Goal: Transaction & Acquisition: Book appointment/travel/reservation

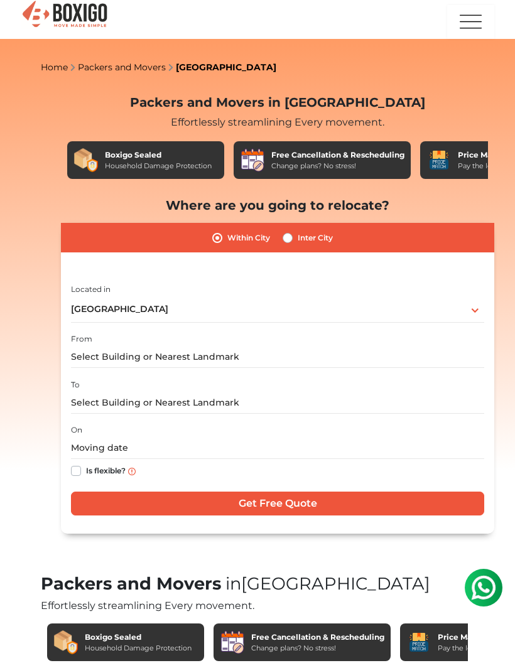
click at [313, 342] on div "From" at bounding box center [277, 349] width 413 height 37
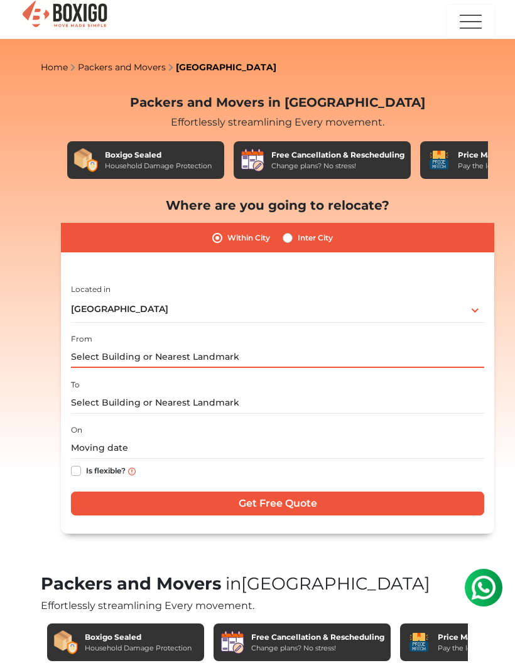
click at [197, 357] on input "text" at bounding box center [277, 357] width 413 height 22
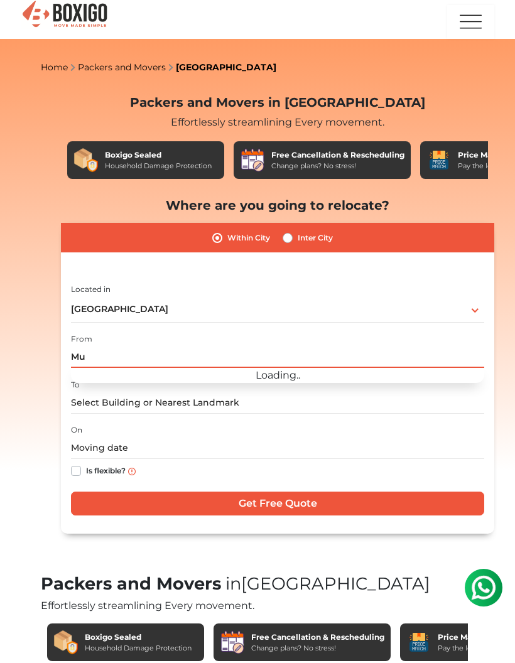
type input "M"
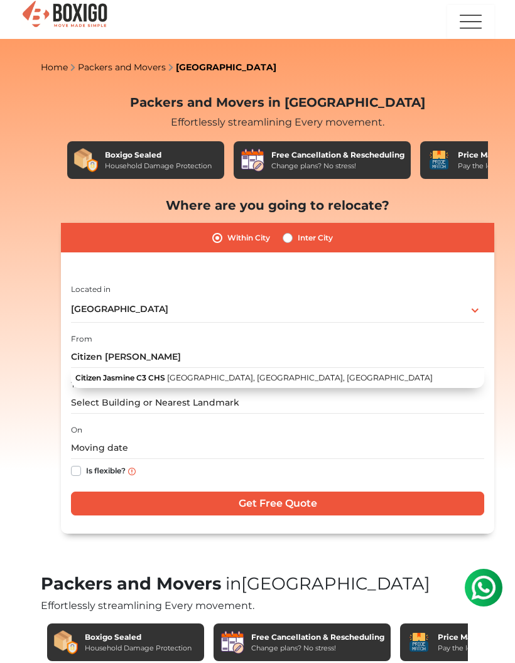
click at [170, 373] on span "Citizen Colony, Naigaon East, Maharashtra" at bounding box center [300, 377] width 266 height 9
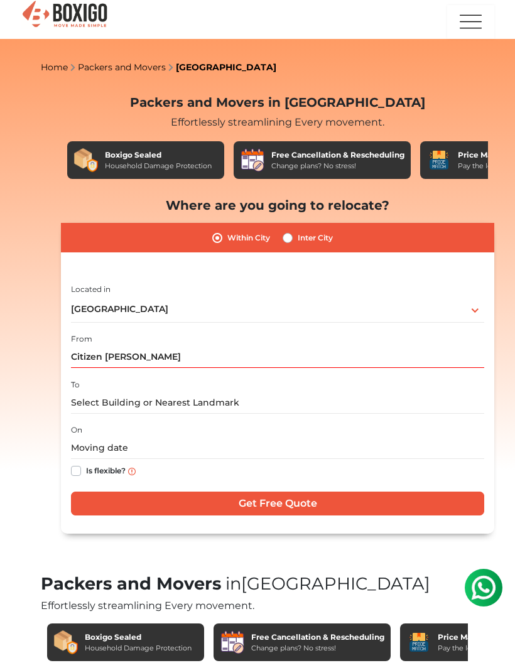
type input "Citizen Jasmine C3 CHS, Citizen Colony, Naigaon East, Maharashtra"
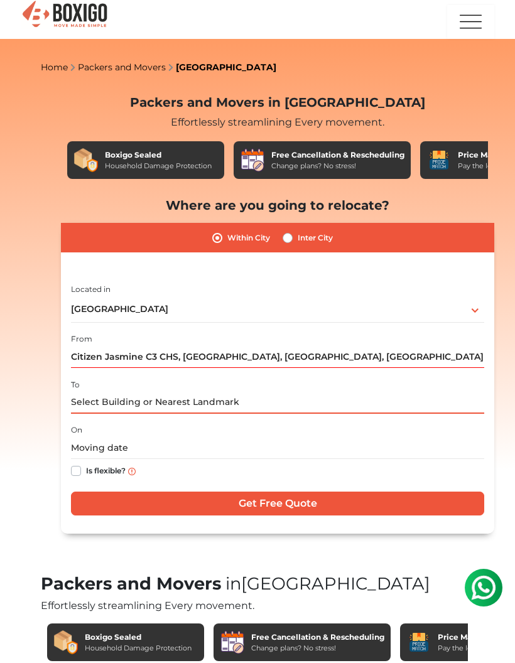
click at [244, 397] on input "text" at bounding box center [277, 403] width 413 height 22
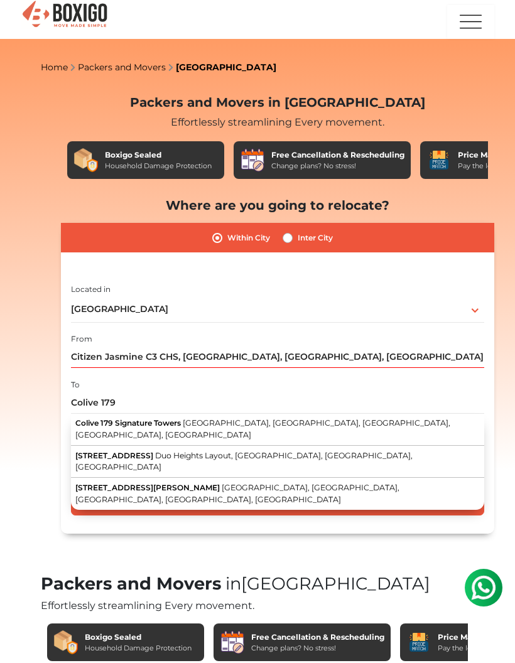
click at [187, 426] on span "21st B Cross Road, Pragathi Layout, Doddanekundi, Doddanekkundi, Bengaluru, Kar…" at bounding box center [262, 428] width 375 height 21
type input "Colive 179 Signature Towers, 21st B Cross Road, Pragathi Layout, Doddanekundi, …"
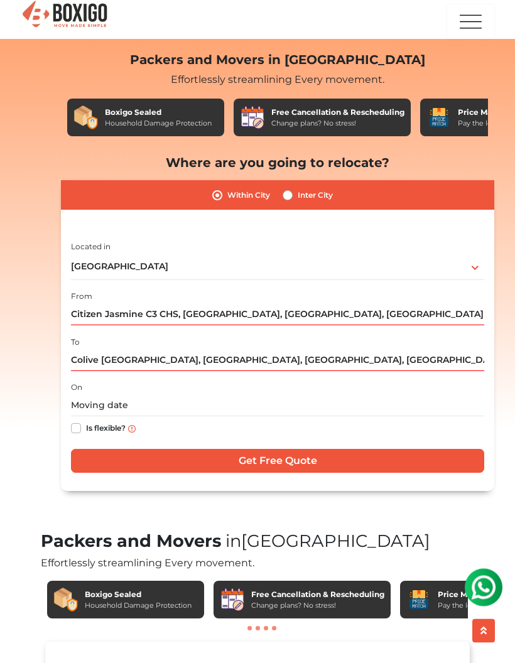
scroll to position [50, 0]
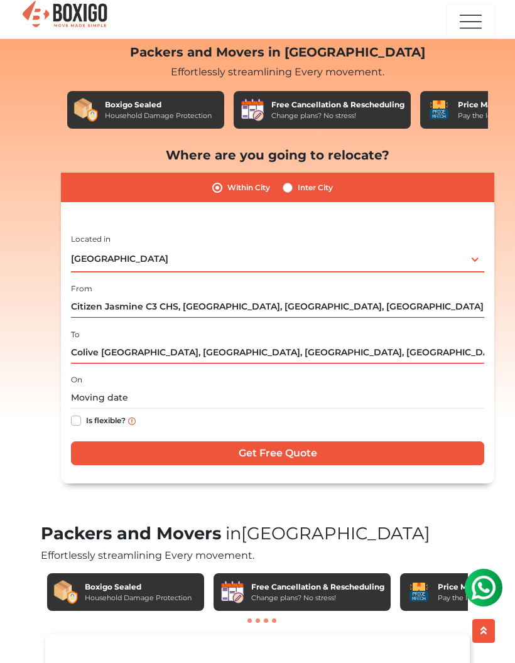
click at [428, 261] on div "Bengaluru Select City Bangalore Bengaluru Bhopal Bhubaneswar Chennai Coimbatore…" at bounding box center [277, 259] width 413 height 26
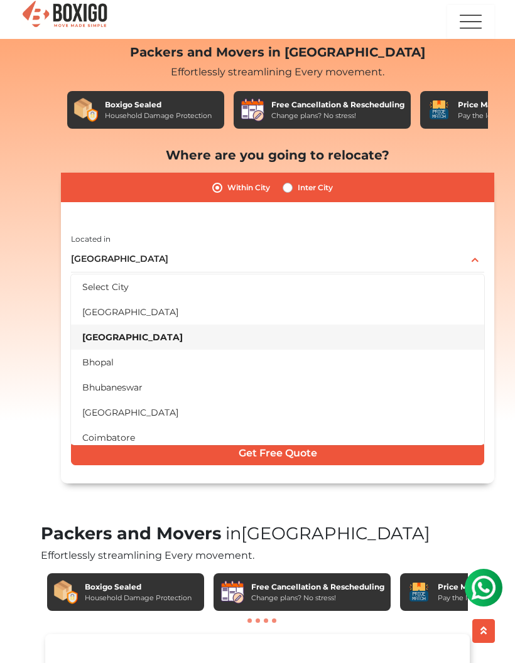
click at [38, 271] on div "Packers and Movers in Bangalore Effortlessly streamlining Every movement. Boxig…" at bounding box center [257, 279] width 452 height 489
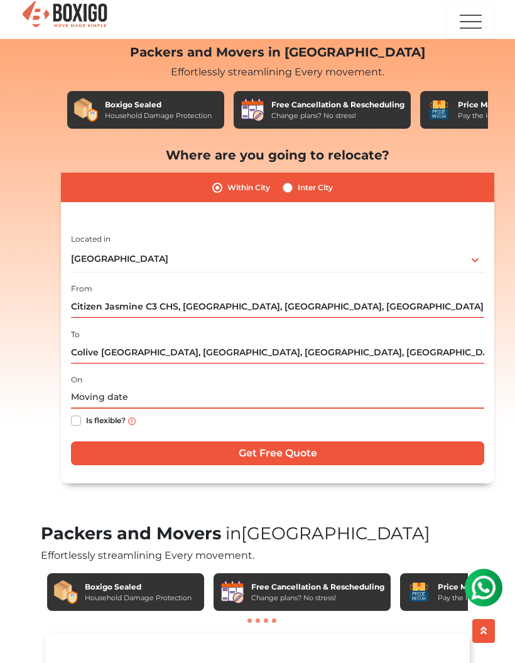
click at [273, 394] on input "text" at bounding box center [277, 398] width 413 height 22
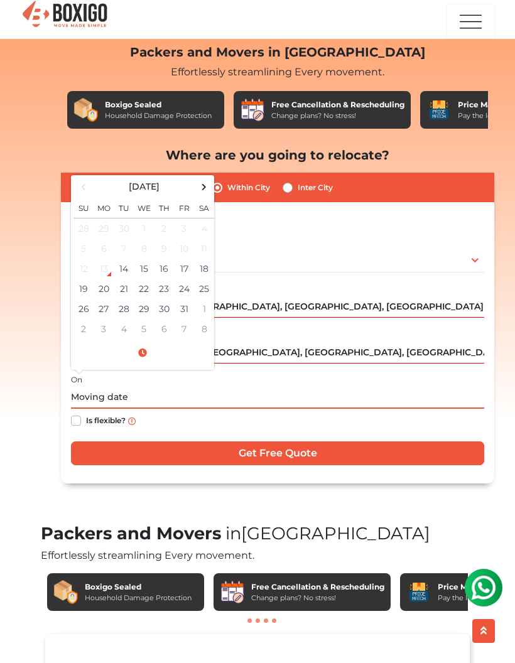
click at [178, 269] on td "17" at bounding box center [184, 269] width 20 height 20
type input "10/17/2025 12:00 AM"
click at [183, 269] on td "17" at bounding box center [184, 269] width 20 height 20
click at [204, 388] on input "10/17/2025 12:00 AM" at bounding box center [277, 398] width 413 height 22
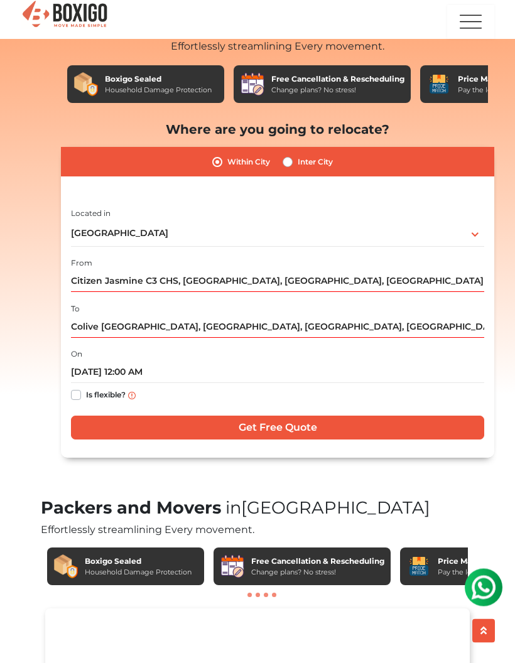
scroll to position [109, 0]
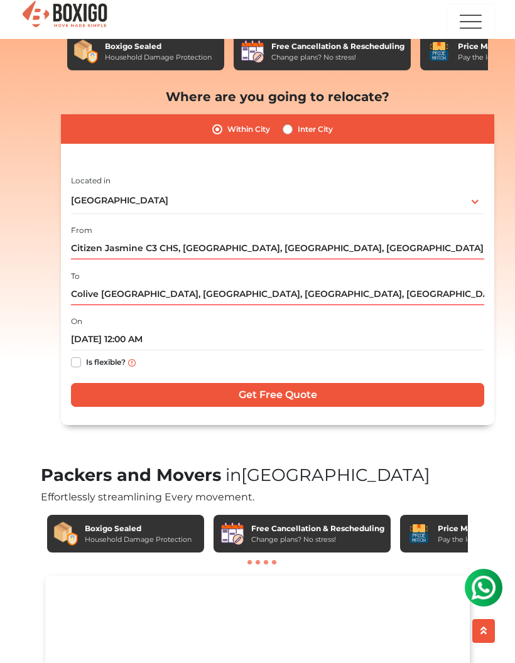
click at [323, 389] on input "Get Free Quote" at bounding box center [277, 395] width 413 height 24
click at [298, 127] on label "Inter City" at bounding box center [315, 129] width 35 height 15
click at [290, 127] on input "Inter City" at bounding box center [288, 128] width 10 height 13
radio input "true"
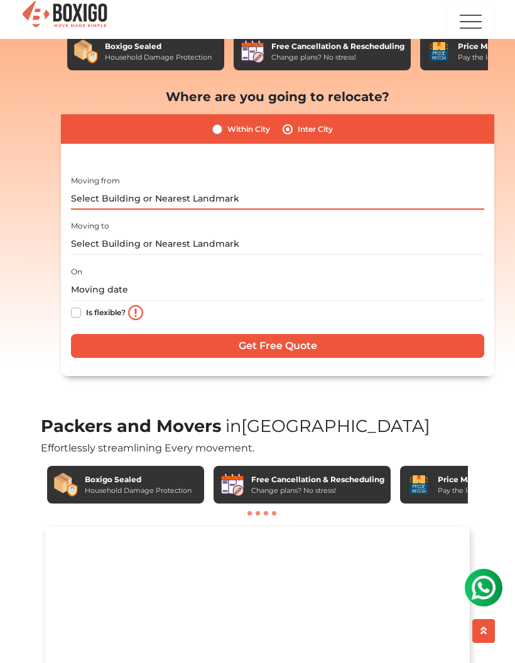
click at [226, 189] on input "text" at bounding box center [277, 199] width 413 height 22
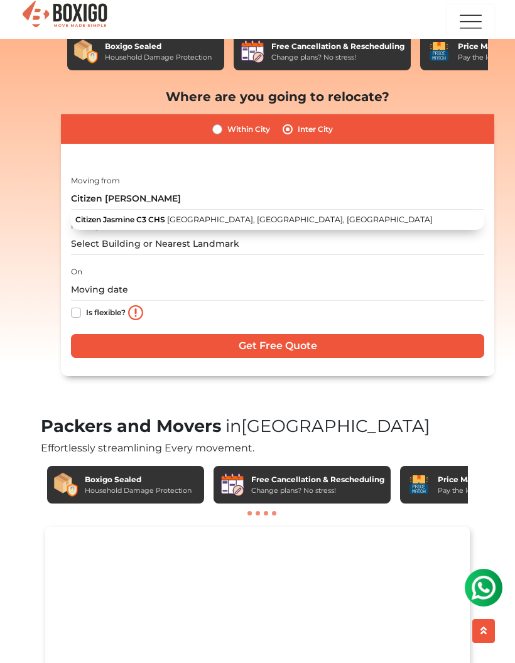
click at [104, 212] on button "Citizen Jasmine C3 CHS Citizen Colony, Naigaon East, Maharashtra" at bounding box center [277, 220] width 413 height 20
type input "Citizen Jasmine C3 CHS, Citizen Colony, Naigaon East, Maharashtra"
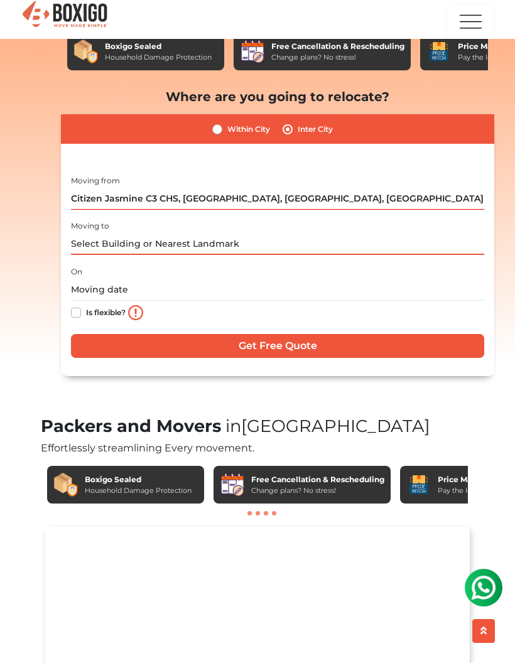
click at [231, 239] on input "text" at bounding box center [277, 244] width 413 height 22
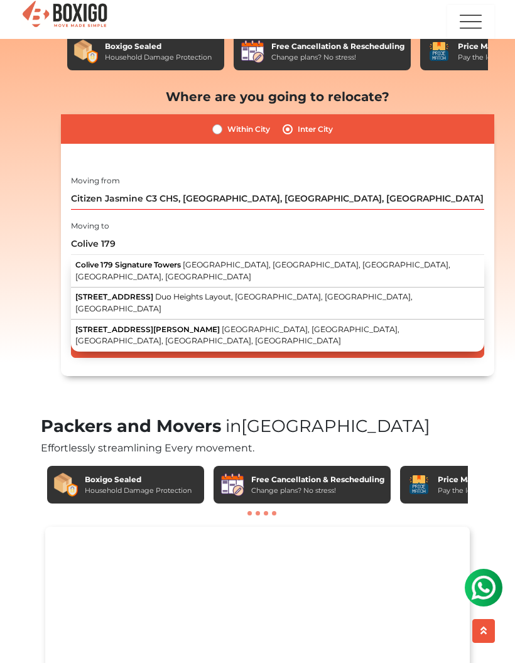
click at [106, 266] on span "Colive 179 Signature Towers" at bounding box center [128, 264] width 106 height 9
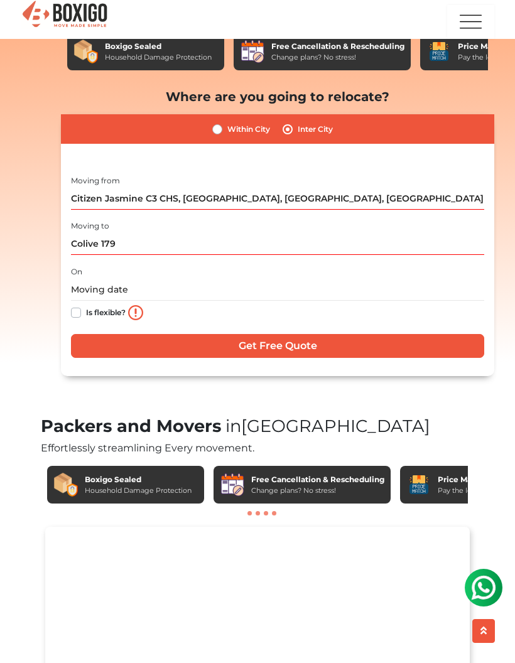
type input "Colive 179 Signature Towers, 21st B Cross Road, Pragathi Layout, Doddanekundi, …"
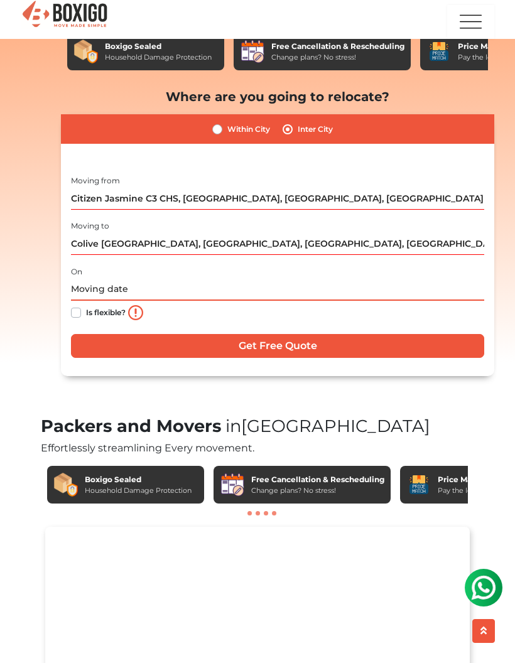
click at [110, 282] on input "text" at bounding box center [277, 290] width 413 height 22
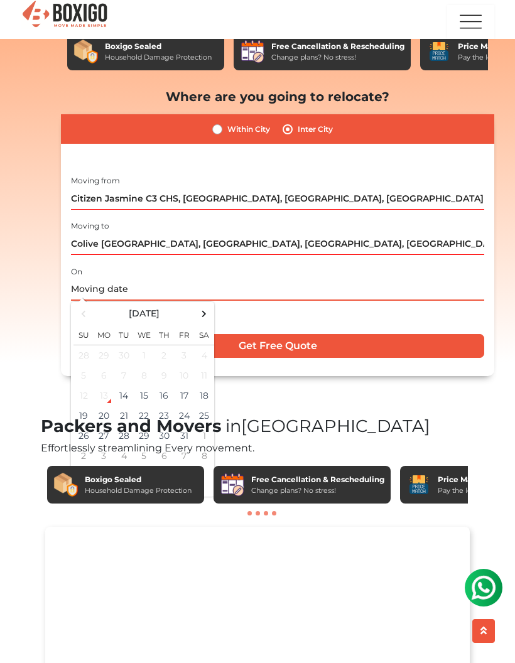
click at [187, 392] on td "17" at bounding box center [184, 396] width 20 height 20
type input "10/17/2025 12:00 AM"
click at [32, 311] on div "Packers and Movers in Bangalore Effortlessly streamlining Every movement. Boxig…" at bounding box center [257, 196] width 452 height 440
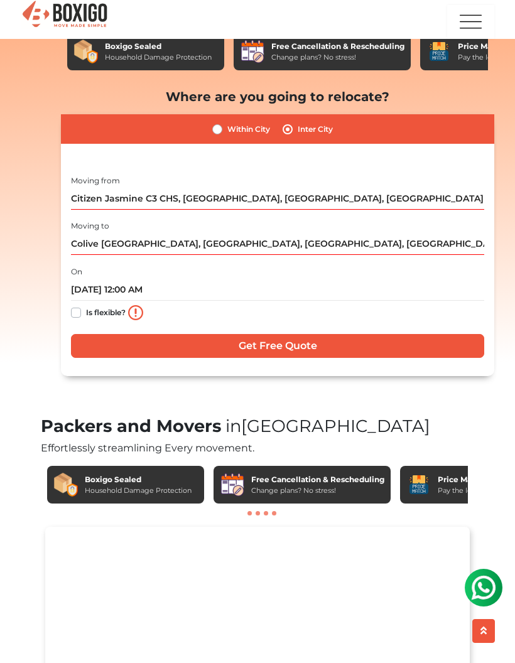
click at [320, 315] on div "Is flexible?" at bounding box center [277, 313] width 413 height 25
click at [296, 342] on input "Get Free Quote" at bounding box center [277, 346] width 413 height 24
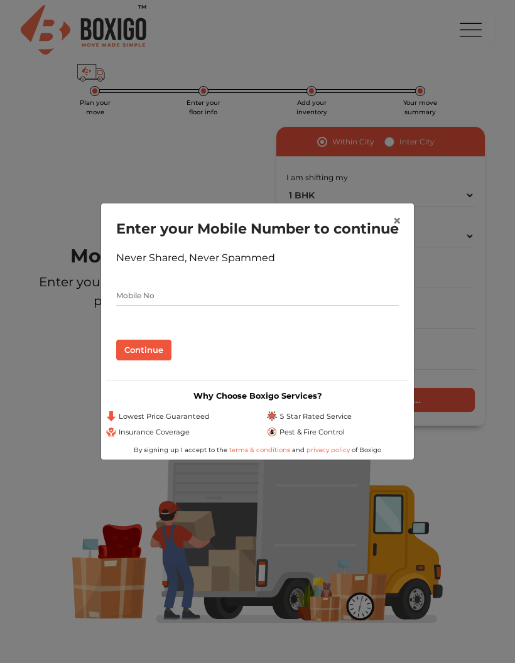
click at [130, 300] on input "text" at bounding box center [257, 296] width 283 height 20
type input "9004391052"
click at [305, 255] on form "Enter your Mobile Number to continue Never Shared, Never Spammed 9004391052 Con…" at bounding box center [257, 290] width 283 height 143
click at [151, 351] on button "Continue" at bounding box center [143, 350] width 55 height 21
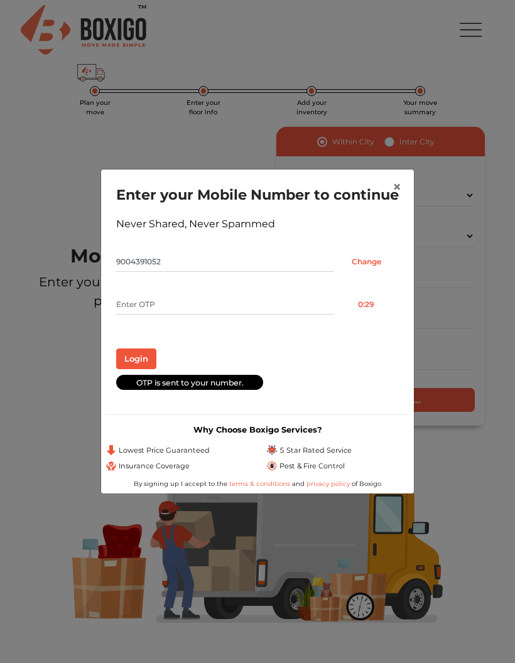
click at [138, 312] on input "text" at bounding box center [225, 305] width 218 height 20
type input "3371"
click at [350, 223] on form "Enter your Mobile Number to continue Never Shared, Never Spammed 9004391052 Cha…" at bounding box center [257, 287] width 283 height 205
click at [140, 367] on button "Login" at bounding box center [136, 359] width 40 height 21
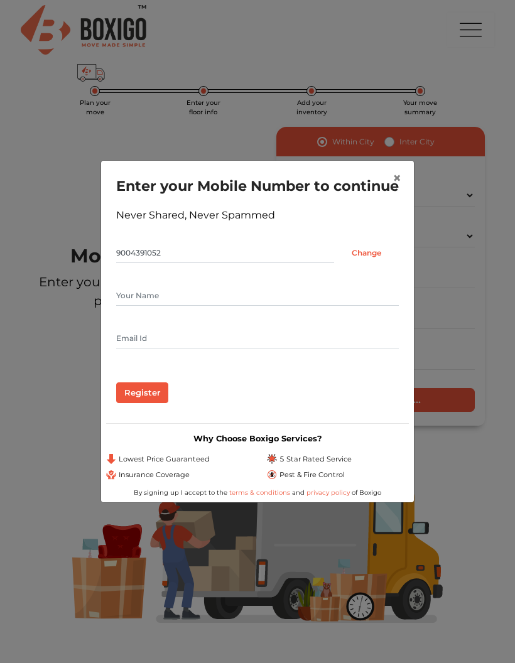
click at [198, 297] on input "text" at bounding box center [257, 296] width 283 height 20
click at [235, 301] on input "[PERSON_NAME]" at bounding box center [257, 296] width 283 height 20
type input "[PERSON_NAME]"
click at [220, 396] on div "Register" at bounding box center [257, 393] width 283 height 21
click at [146, 402] on input "Register" at bounding box center [142, 393] width 52 height 21
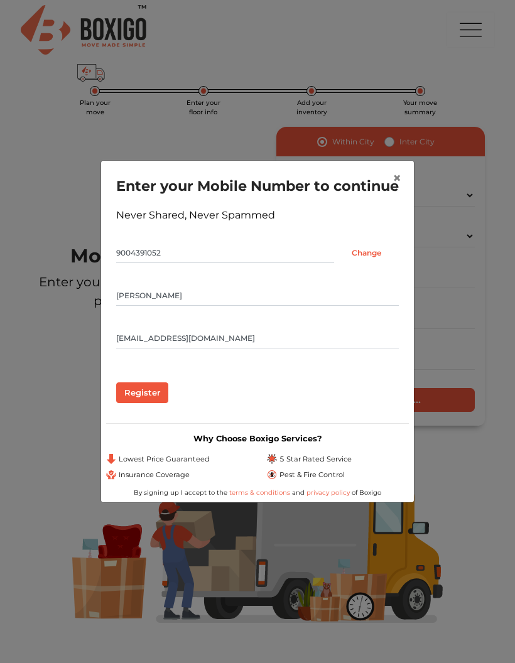
type input "[EMAIL_ADDRESS][DOMAIN_NAME]"
click at [65, 234] on div "× Enter your Mobile Number to continue Never Shared, Never Spammed 9004391052 C…" at bounding box center [257, 331] width 515 height 663
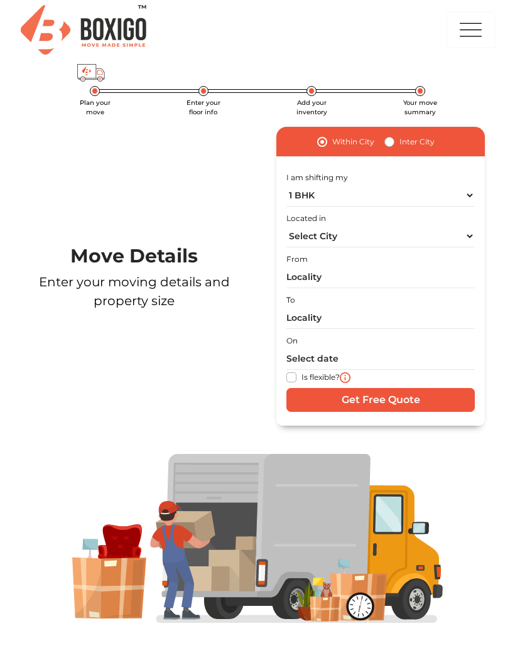
click at [421, 398] on input "Get Free Quote" at bounding box center [380, 400] width 188 height 24
click at [62, 239] on div "Move Details Enter your moving details and property size" at bounding box center [134, 276] width 246 height 88
click at [399, 141] on label "Inter City" at bounding box center [416, 141] width 35 height 15
click at [392, 141] on input "Inter City" at bounding box center [389, 140] width 10 height 13
radio input "true"
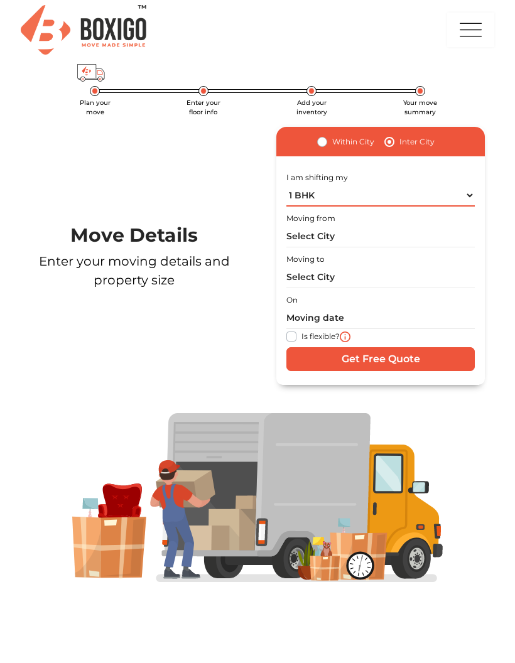
click at [376, 194] on select "1 BHK 2 BHK 3 BHK 3 + BHK FEW ITEMS" at bounding box center [380, 196] width 188 height 22
select select "FEW ITEMS"
click at [398, 234] on input "text" at bounding box center [380, 236] width 188 height 22
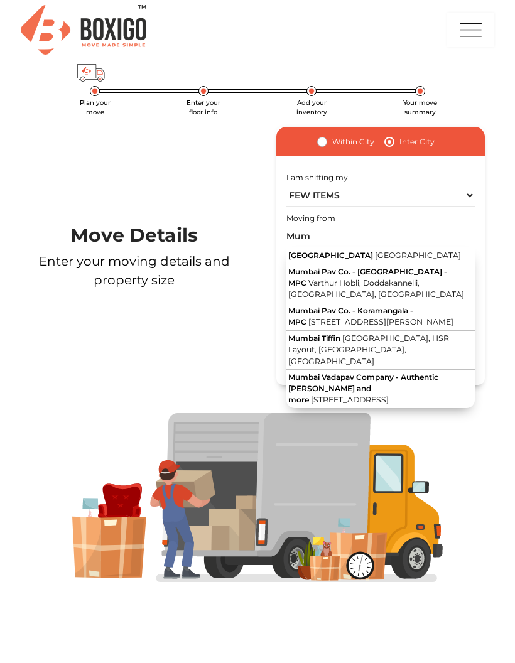
click at [375, 255] on span "[GEOGRAPHIC_DATA]" at bounding box center [418, 255] width 86 height 9
type input "[GEOGRAPHIC_DATA], [GEOGRAPHIC_DATA]"
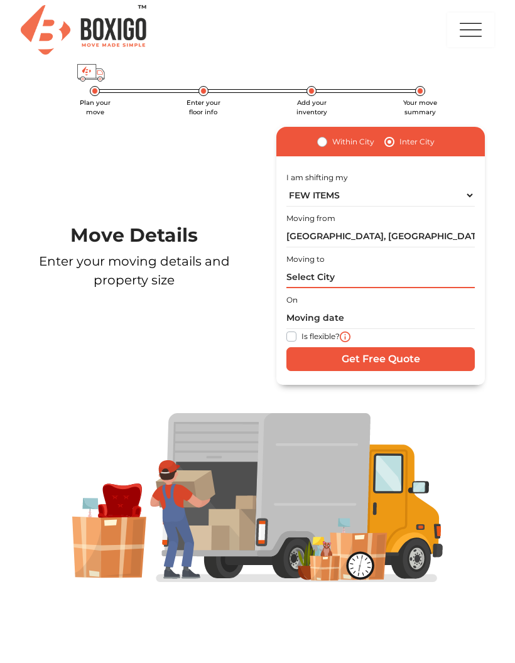
click at [362, 277] on input "text" at bounding box center [380, 277] width 188 height 22
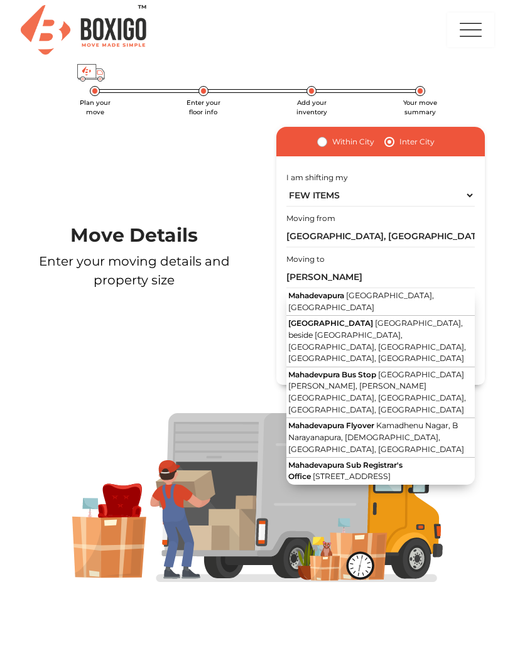
click at [450, 291] on button "Mahadevapura [GEOGRAPHIC_DATA], [GEOGRAPHIC_DATA]" at bounding box center [380, 302] width 188 height 28
type input "[GEOGRAPHIC_DATA], [GEOGRAPHIC_DATA], [GEOGRAPHIC_DATA]"
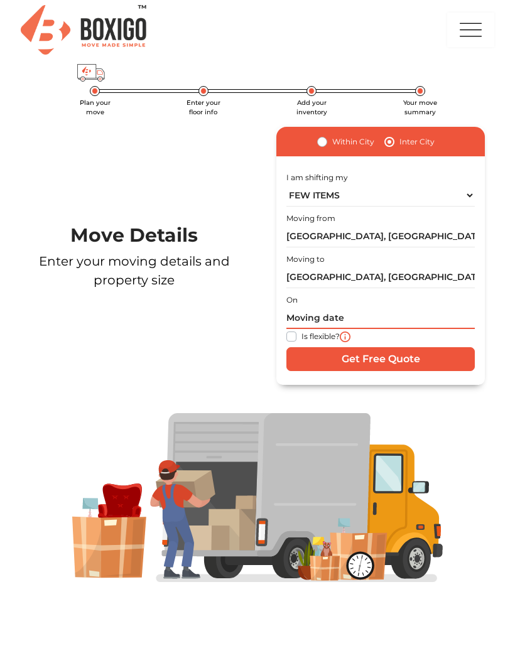
click at [358, 318] on input "text" at bounding box center [380, 318] width 188 height 22
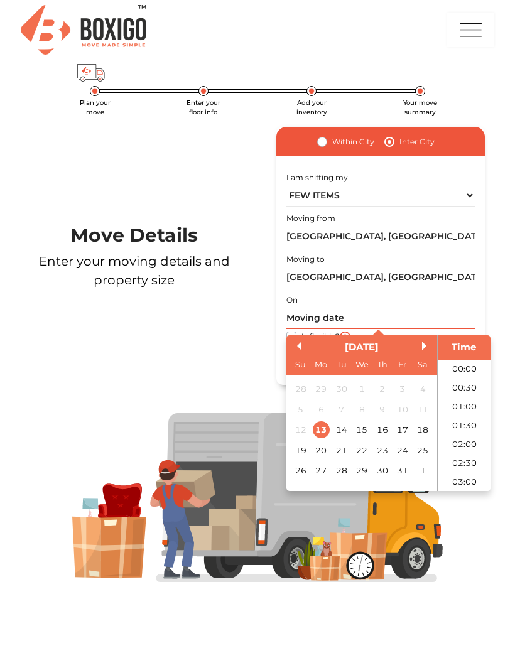
scroll to position [584, 0]
click at [405, 427] on div "17" at bounding box center [402, 429] width 17 height 17
type input "[DATE] 12:00 AM"
click at [233, 357] on div "Move Details Enter your moving details and property size Within [GEOGRAPHIC_DAT…" at bounding box center [257, 256] width 492 height 258
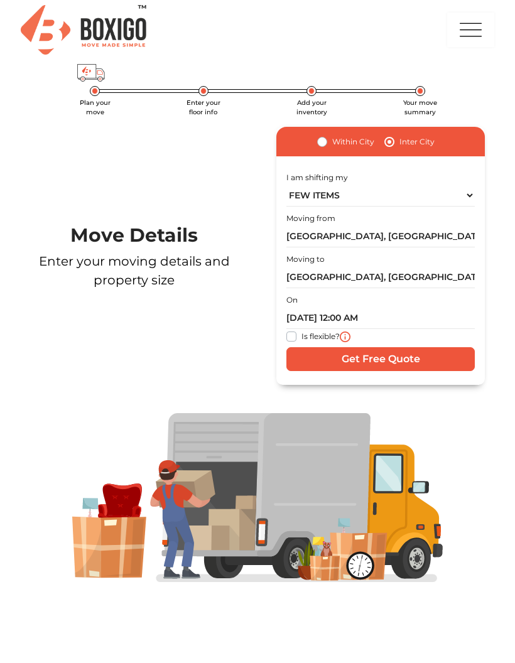
click at [399, 359] on input "Get Free Quote" at bounding box center [380, 359] width 188 height 24
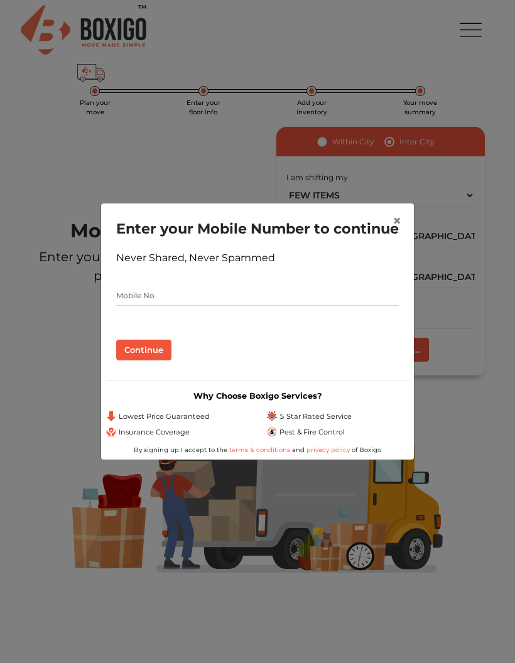
click at [133, 303] on input "text" at bounding box center [257, 296] width 283 height 20
type input "9004391052"
click at [138, 353] on button "Continue" at bounding box center [143, 350] width 55 height 21
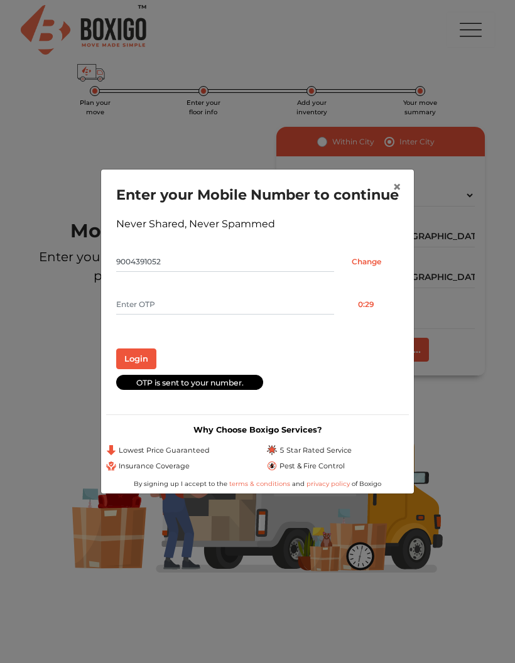
click at [205, 309] on input "text" at bounding box center [225, 305] width 218 height 20
type input "6256"
click at [136, 370] on button "Login" at bounding box center [136, 359] width 40 height 21
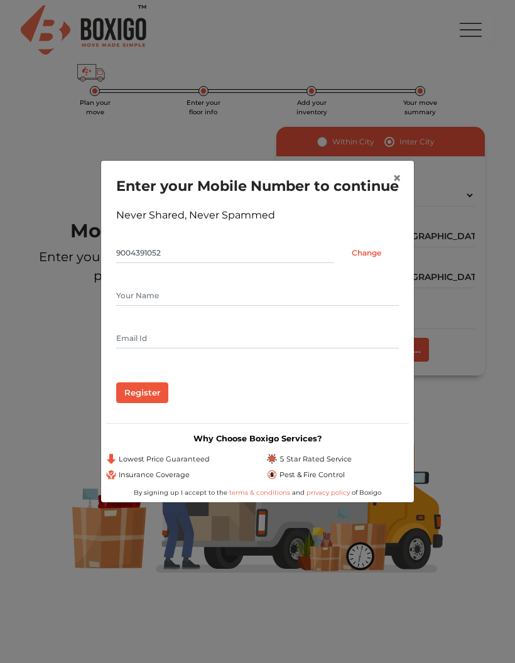
click at [183, 303] on input "text" at bounding box center [257, 296] width 283 height 20
type input "[PERSON_NAME]"
click at [146, 339] on input "text" at bounding box center [257, 338] width 283 height 20
type input "[EMAIL_ADDRESS][DOMAIN_NAME]"
click at [155, 399] on input "Register" at bounding box center [142, 393] width 52 height 21
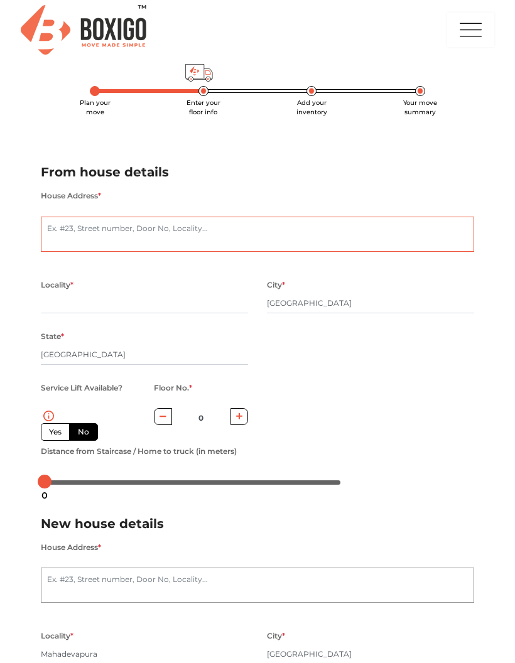
click at [89, 231] on textarea "House Address *" at bounding box center [257, 234] width 433 height 35
type textarea "C"
type textarea "Citizen [PERSON_NAME]. C3. A wing. [GEOGRAPHIC_DATA]."
click at [62, 300] on input "text" at bounding box center [144, 303] width 207 height 20
type input "V"
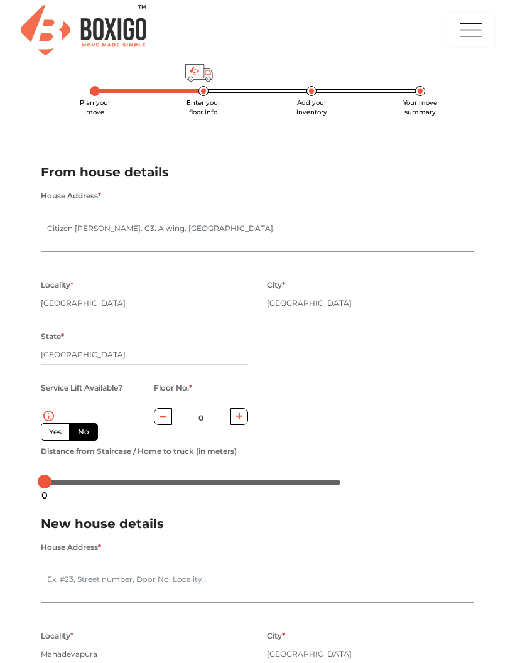
type input "[GEOGRAPHIC_DATA]"
click at [81, 349] on input "[GEOGRAPHIC_DATA]" at bounding box center [144, 355] width 207 height 20
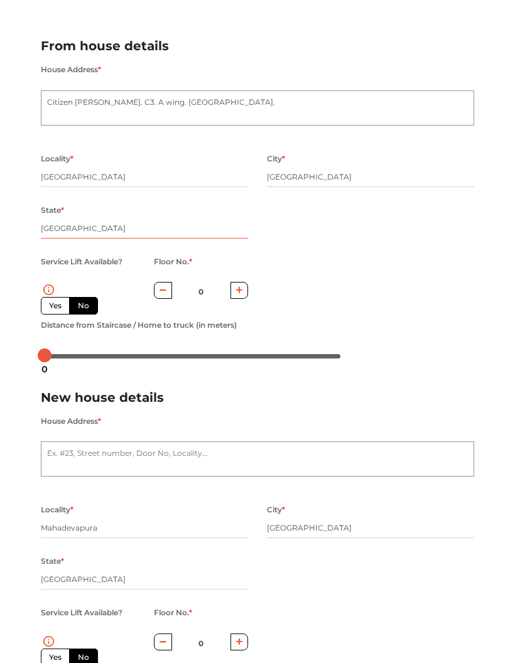
scroll to position [127, 0]
click at [242, 289] on icon "button" at bounding box center [239, 290] width 7 height 8
click at [245, 290] on button "button" at bounding box center [240, 289] width 18 height 17
type input "3"
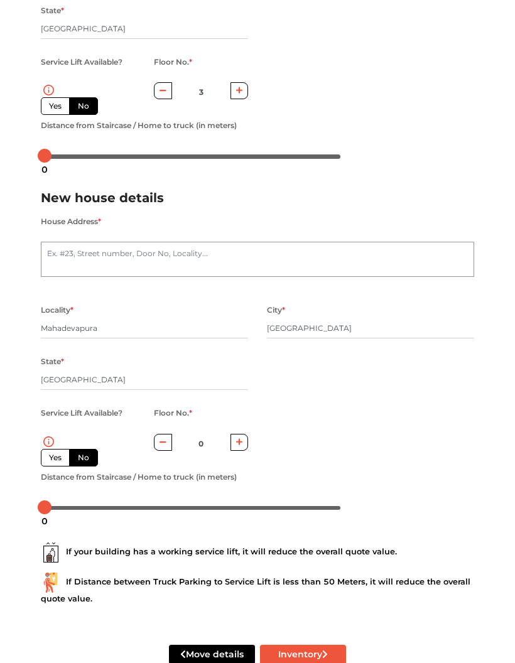
scroll to position [343, 0]
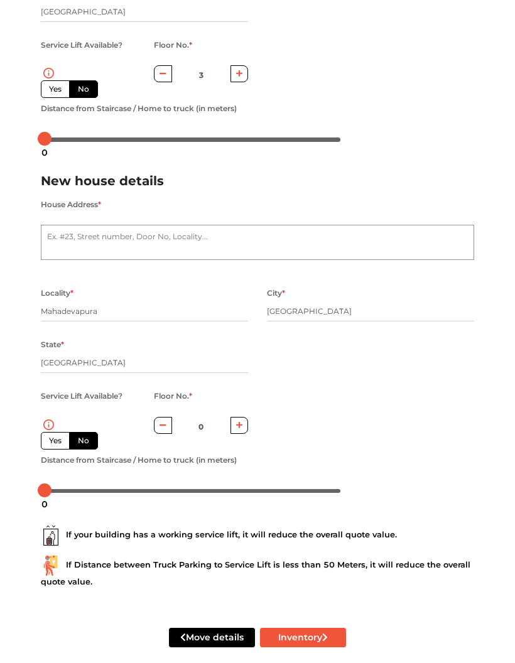
click at [66, 239] on textarea "House Address *" at bounding box center [257, 242] width 433 height 35
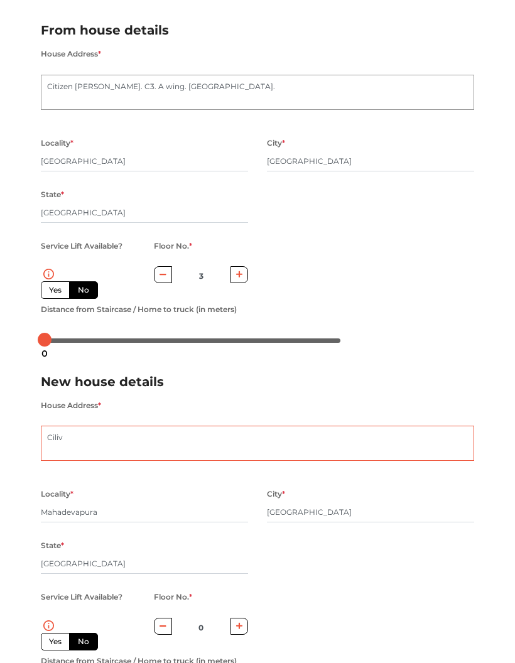
scroll to position [0, 0]
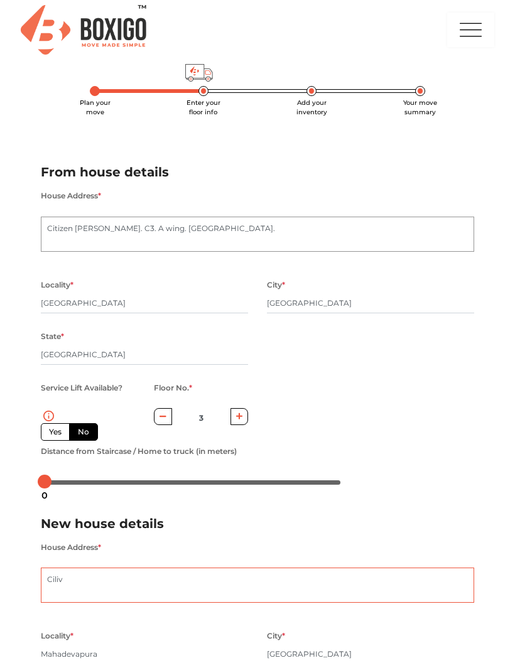
type textarea "Ciliv"
click at [460, 24] on img "button" at bounding box center [470, 29] width 25 height 33
click at [452, 62] on img at bounding box center [444, 73] width 22 height 22
click at [22, 300] on div "Plan your move Enter your floor info Add your inventory Your move summary My Mo…" at bounding box center [257, 510] width 515 height 1021
